Goal: Task Accomplishment & Management: Use online tool/utility

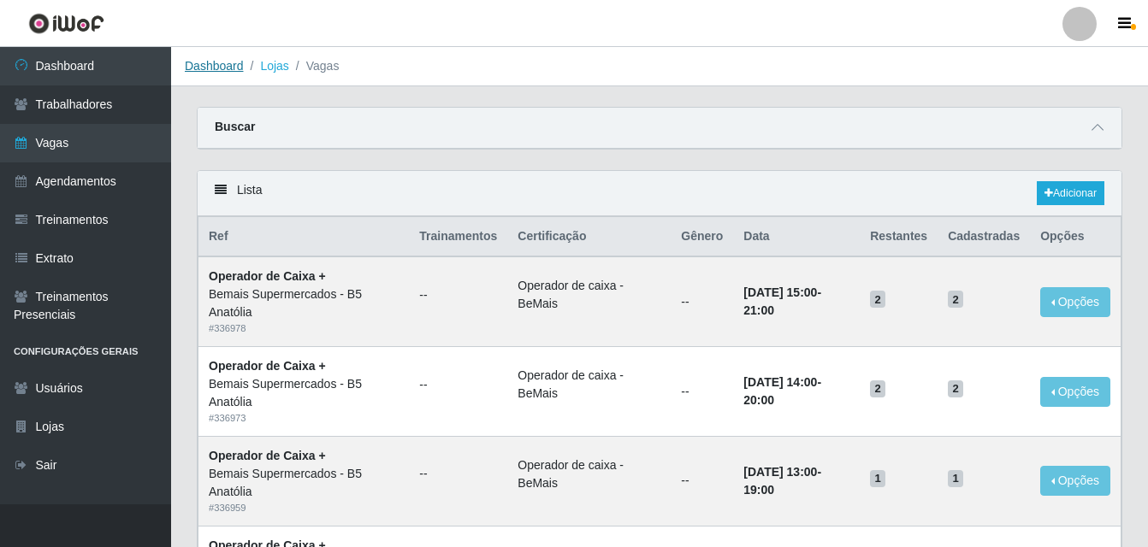
click at [226, 68] on link "Dashboard" at bounding box center [214, 66] width 59 height 14
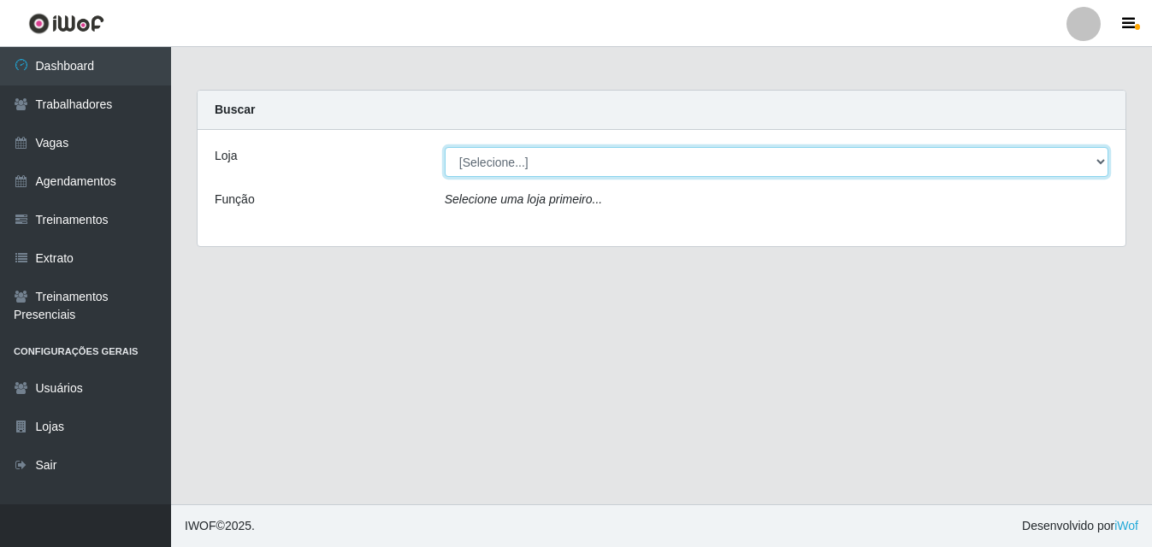
click at [1101, 161] on select "[Selecione...] Bemais Supermercados - B5 Anatólia" at bounding box center [777, 162] width 664 height 30
select select "405"
click at [445, 147] on select "[Selecione...] Bemais Supermercados - B5 Anatólia" at bounding box center [777, 162] width 664 height 30
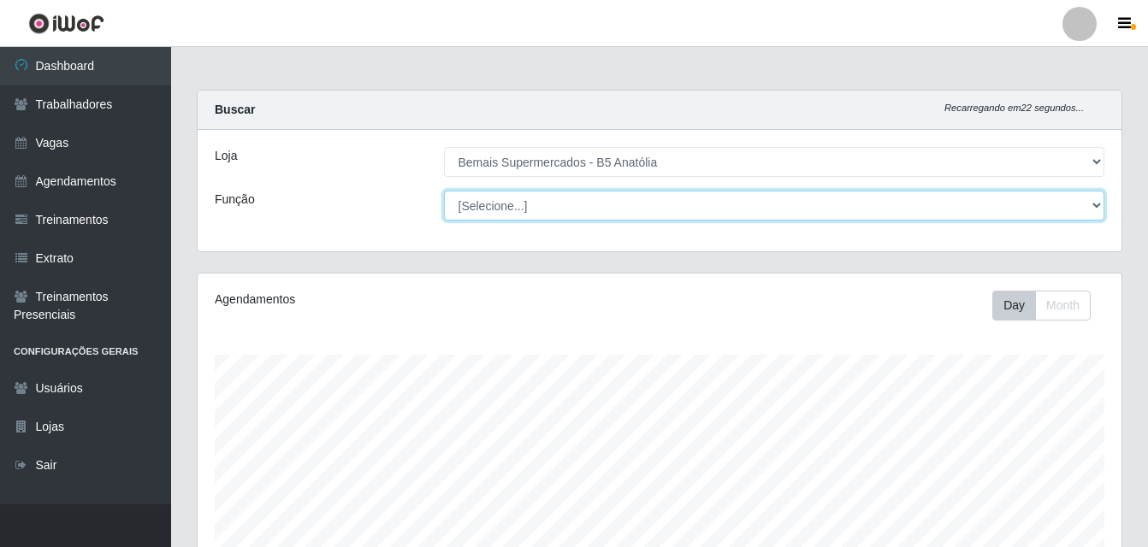
click at [1100, 206] on select "[Selecione...] ASG ASG + ASG ++ Auxiliar de Estacionamento Auxiliar de Estacion…" at bounding box center [774, 206] width 661 height 30
click at [444, 191] on select "[Selecione...] ASG ASG + ASG ++ Auxiliar de Estacionamento Auxiliar de Estacion…" at bounding box center [774, 206] width 661 height 30
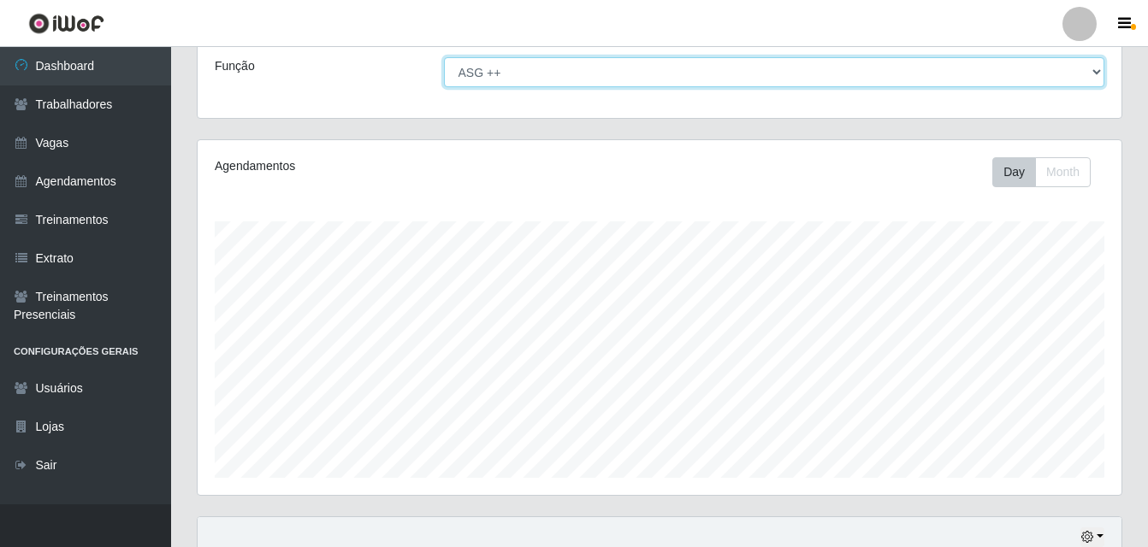
scroll to position [284, 0]
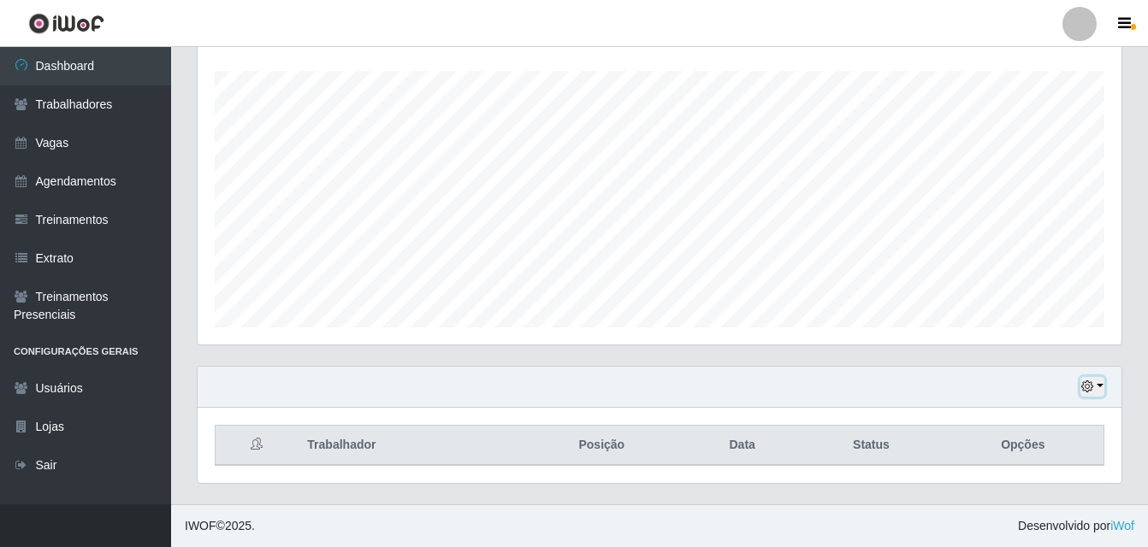
click at [1098, 386] on button "button" at bounding box center [1092, 387] width 24 height 20
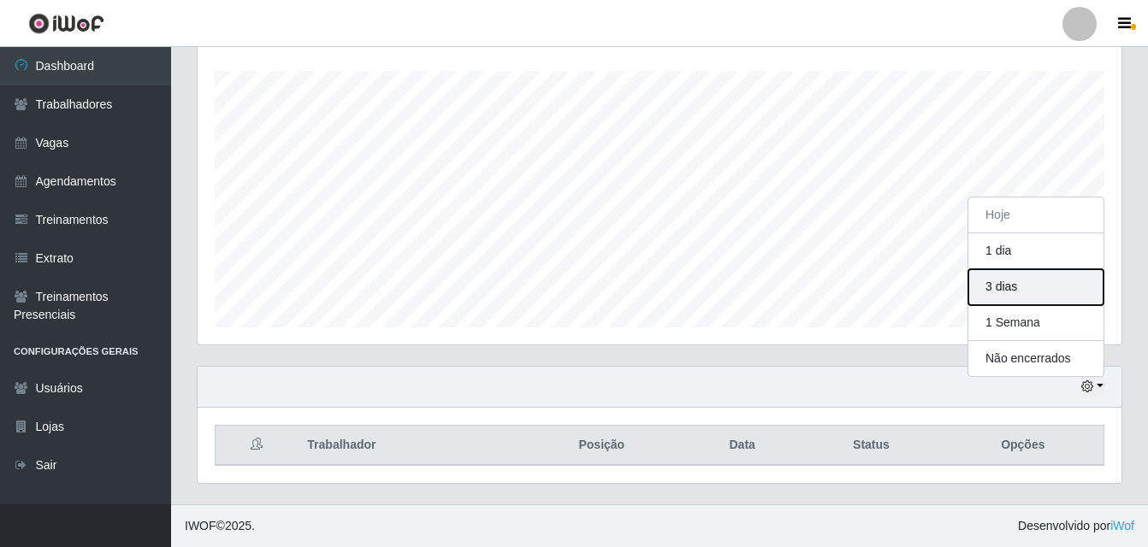
click at [998, 290] on button "3 dias" at bounding box center [1035, 287] width 135 height 36
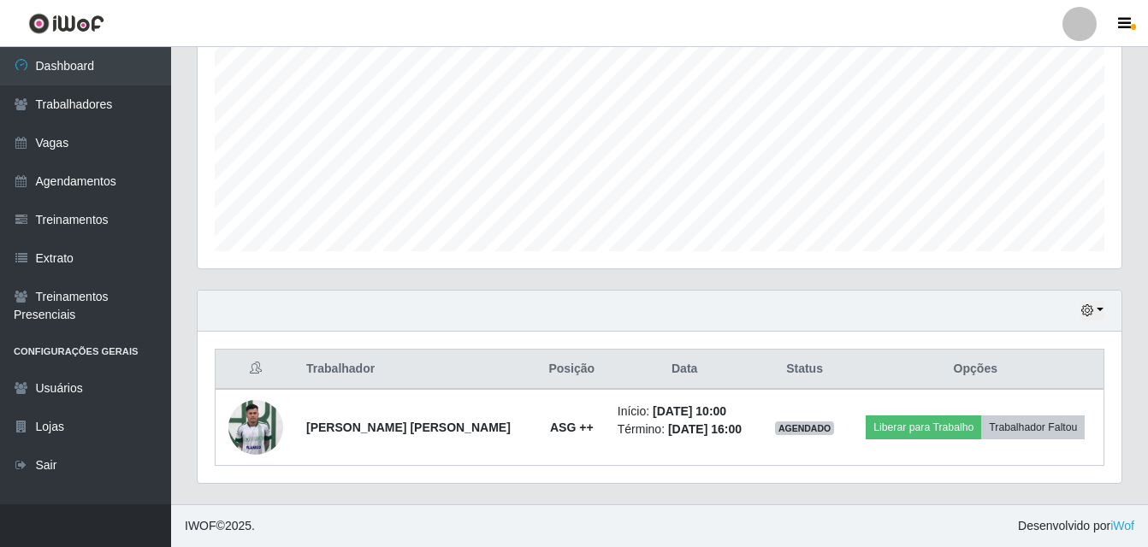
scroll to position [0, 0]
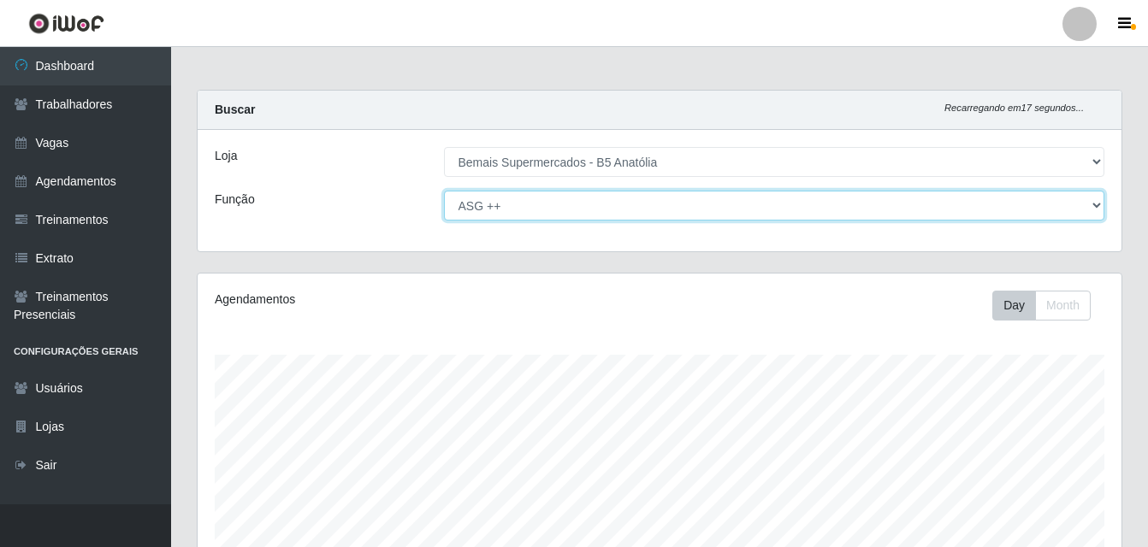
click at [1097, 204] on select "[Selecione...] ASG ASG + ASG ++ Auxiliar de Estacionamento Auxiliar de Estacion…" at bounding box center [774, 206] width 661 height 30
select select "71"
click at [444, 191] on select "[Selecione...] ASG ASG + ASG ++ Auxiliar de Estacionamento Auxiliar de Estacion…" at bounding box center [774, 206] width 661 height 30
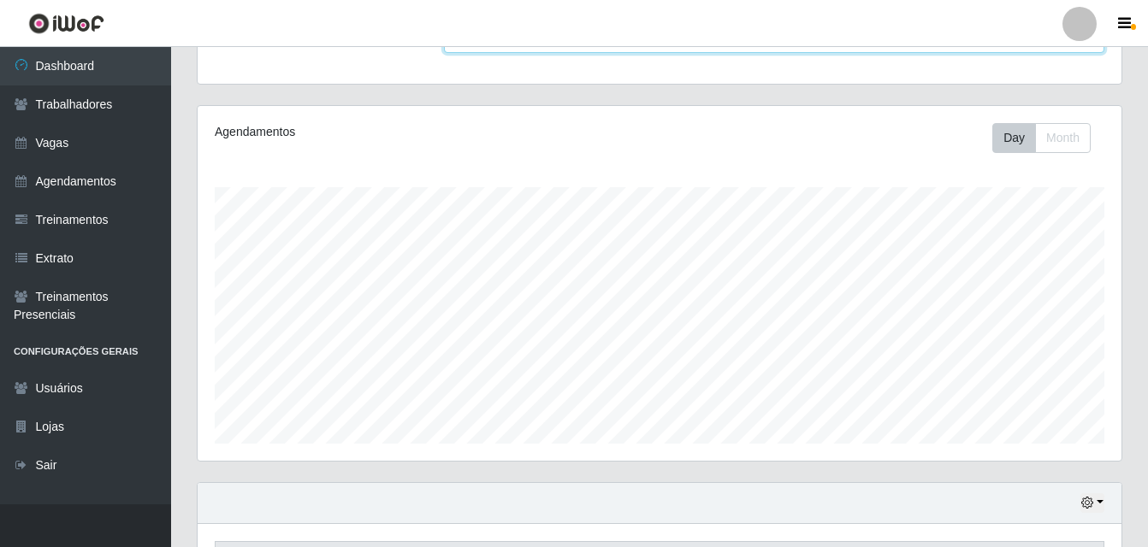
scroll to position [512, 0]
